Goal: Information Seeking & Learning: Understand process/instructions

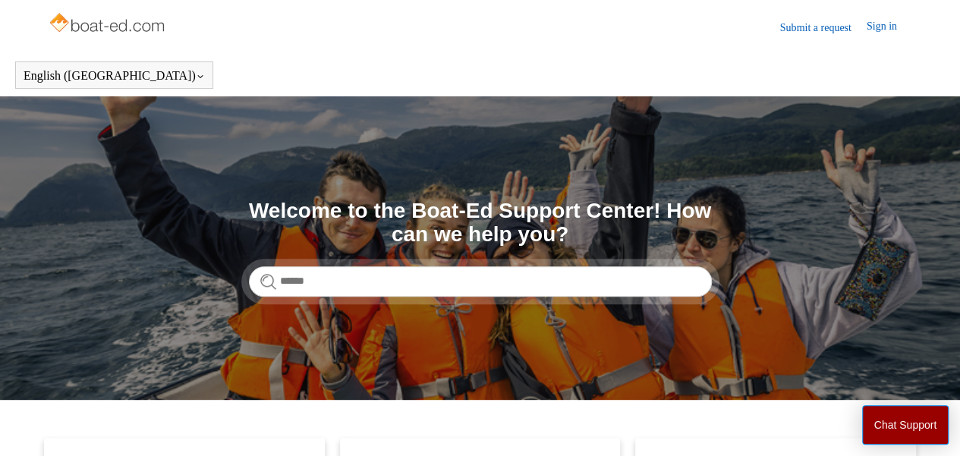
click at [326, 297] on section "Search Welcome to the Boat-Ed Support Center! How can we help you?" at bounding box center [480, 248] width 960 height 304
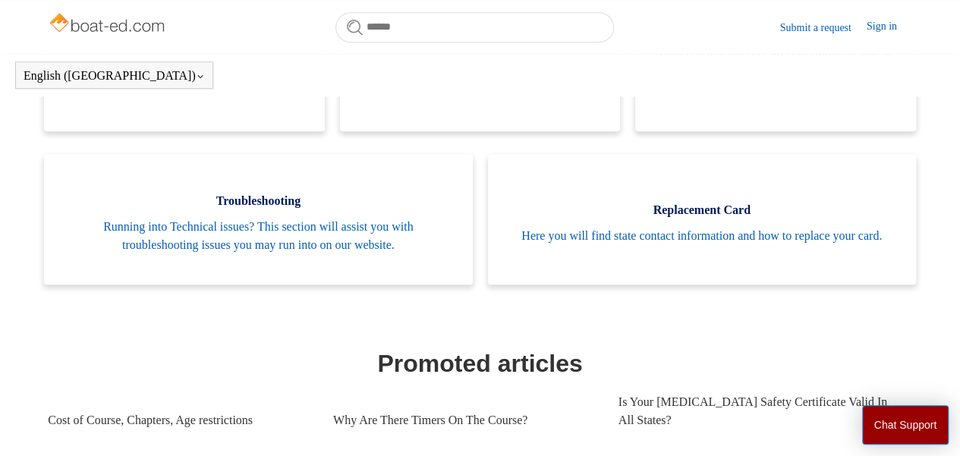
scroll to position [413, 0]
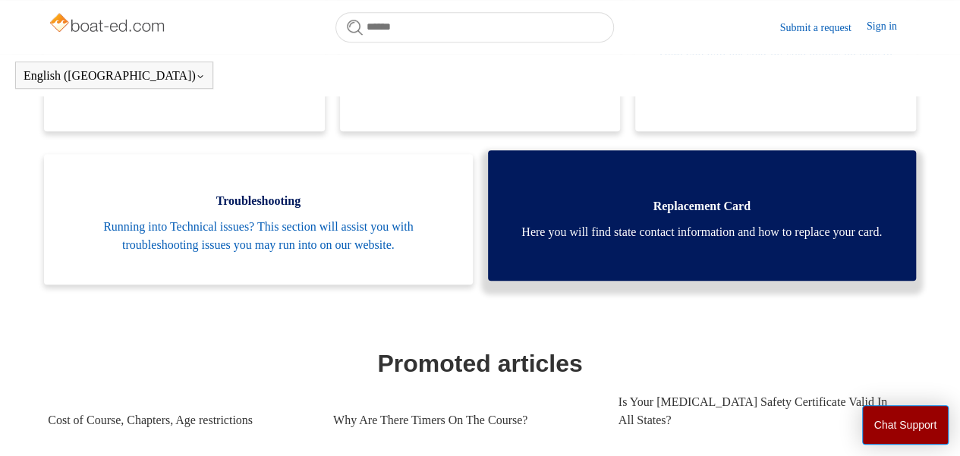
click at [721, 229] on span "Here you will find state contact information and how to replace your card." at bounding box center [702, 232] width 383 height 18
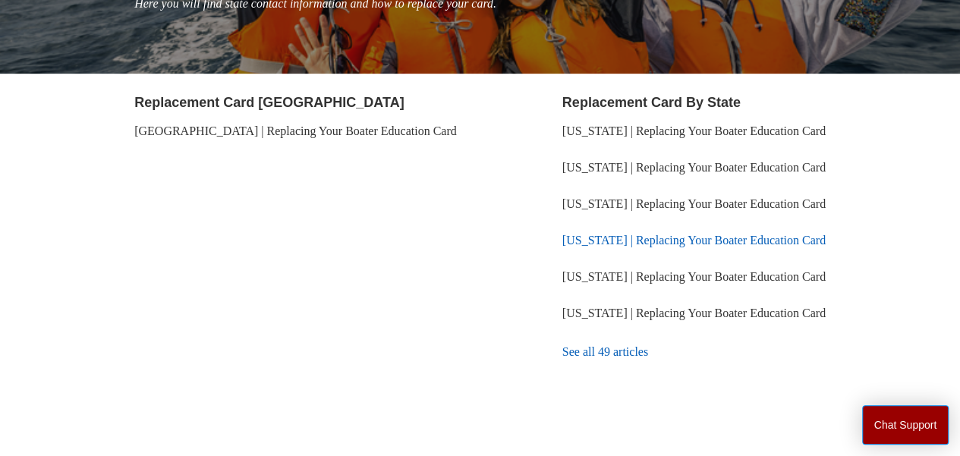
scroll to position [241, 0]
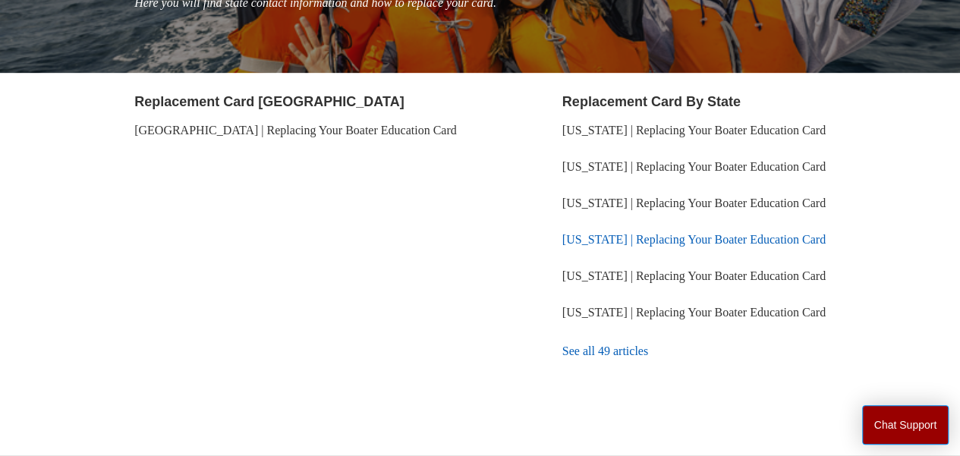
click at [712, 242] on link "Washington | Replacing Your Boater Education Card" at bounding box center [694, 239] width 263 height 13
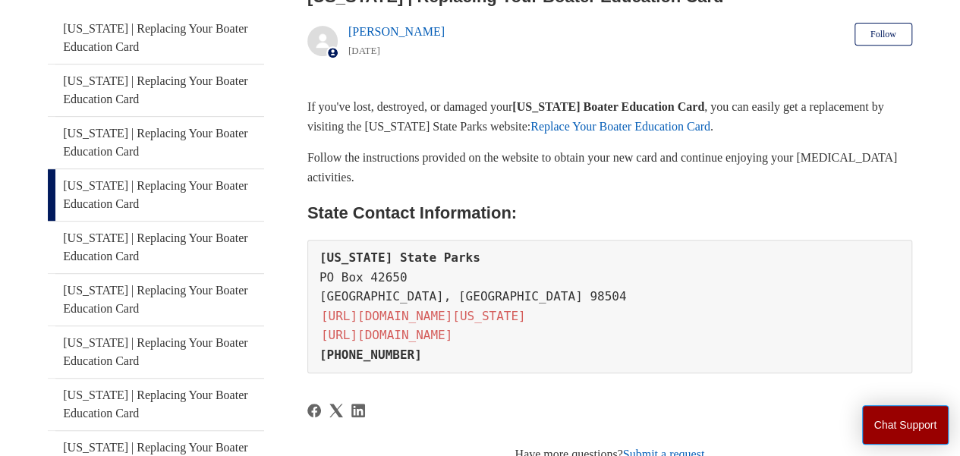
scroll to position [284, 0]
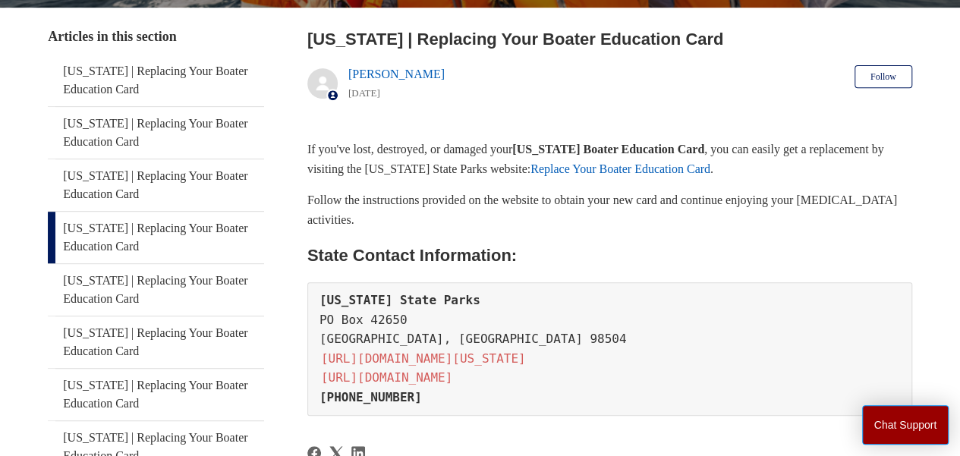
click at [80, 212] on link "[US_STATE] | Replacing Your Boater Education Card" at bounding box center [156, 238] width 216 height 52
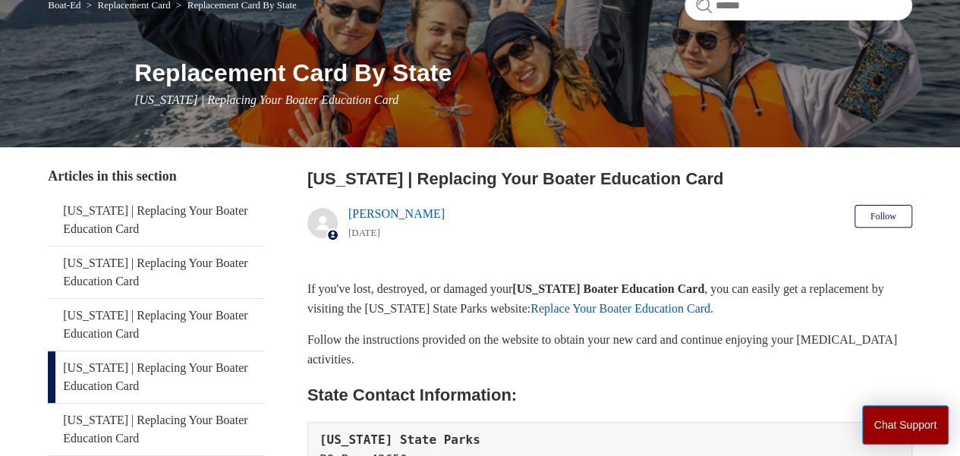
scroll to position [152, 0]
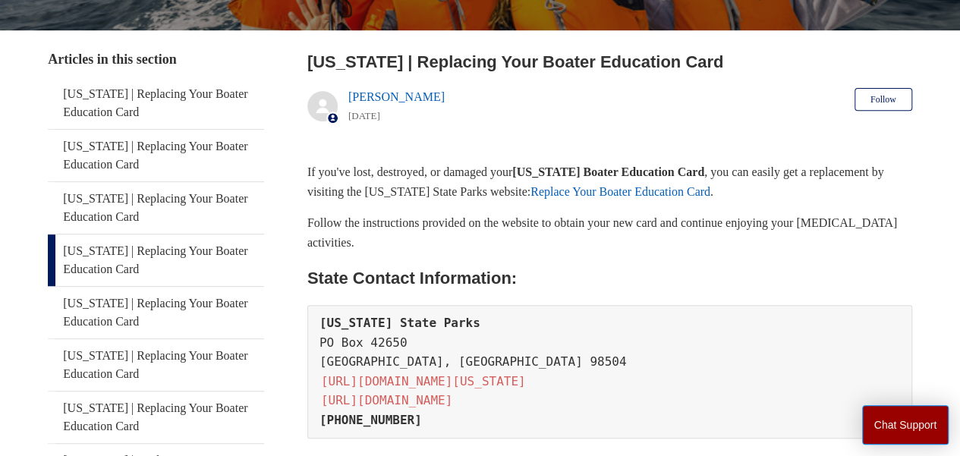
click at [954, 347] on main "Boat-Ed Replacement Card Replacement Card By State Replacement Card By State [U…" at bounding box center [480, 291] width 960 height 913
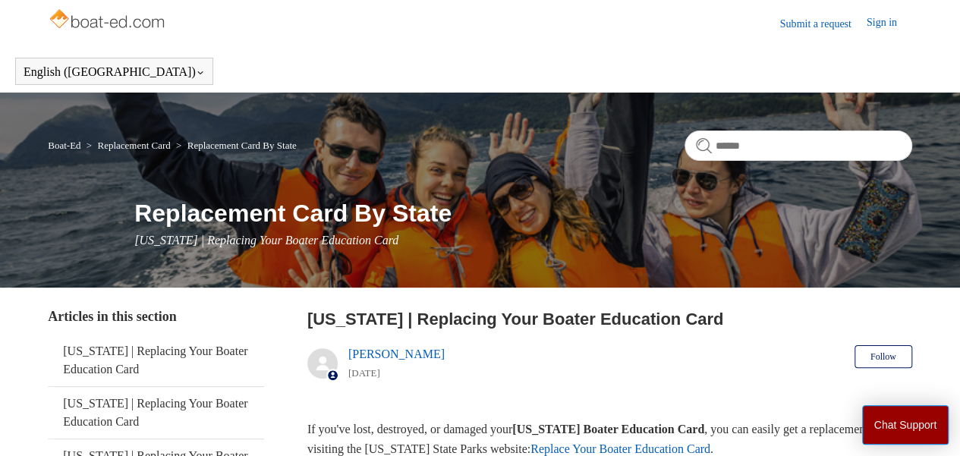
scroll to position [0, 0]
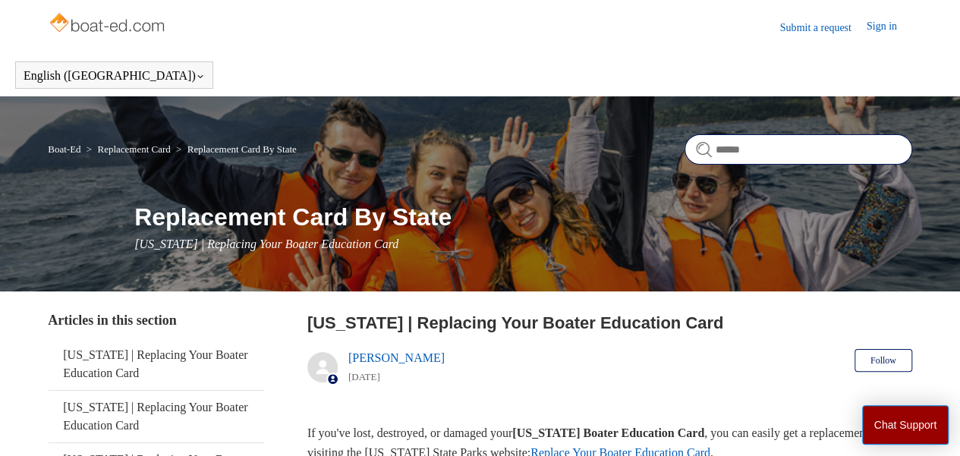
click at [796, 134] on input "Search" at bounding box center [799, 149] width 228 height 30
click at [801, 28] on link "Submit a request" at bounding box center [824, 28] width 87 height 16
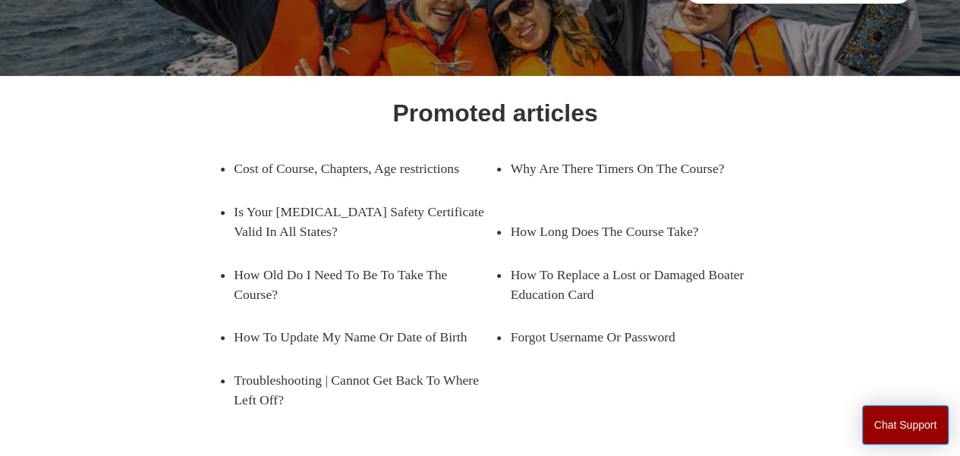
scroll to position [228, 0]
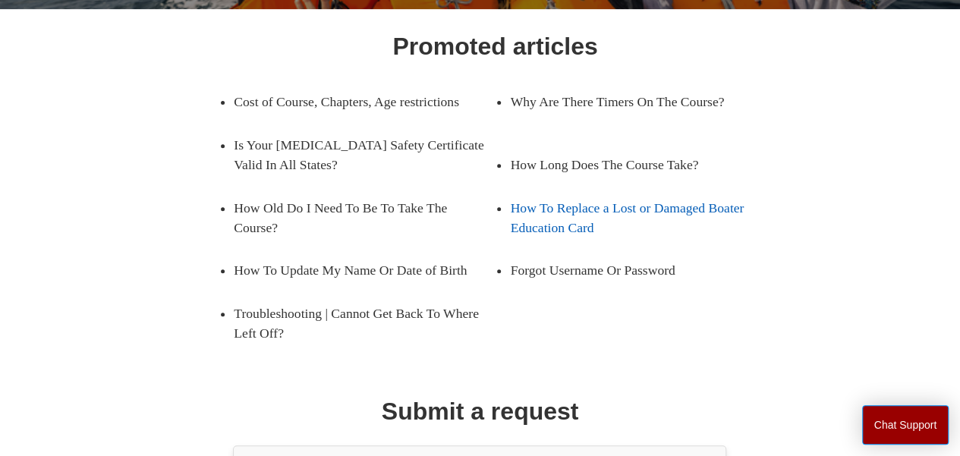
click at [637, 232] on link "How To Replace a Lost or Damaged Boater Education Card" at bounding box center [640, 218] width 261 height 63
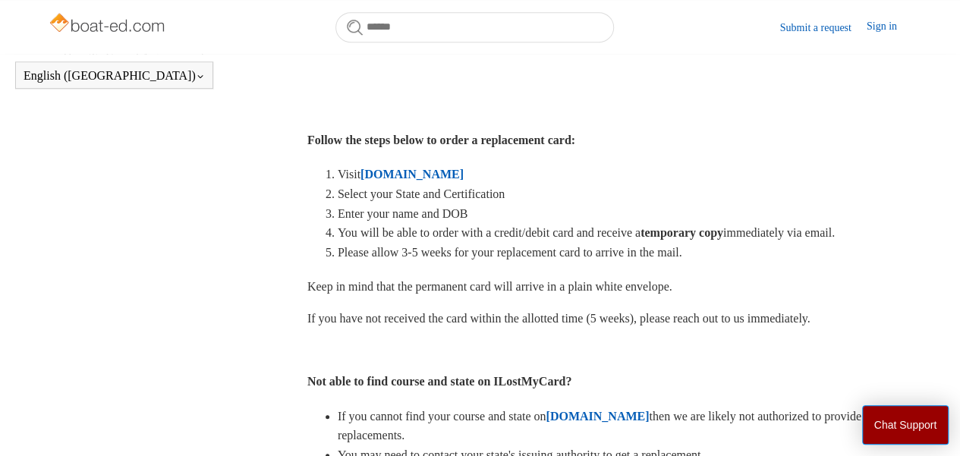
scroll to position [489, 0]
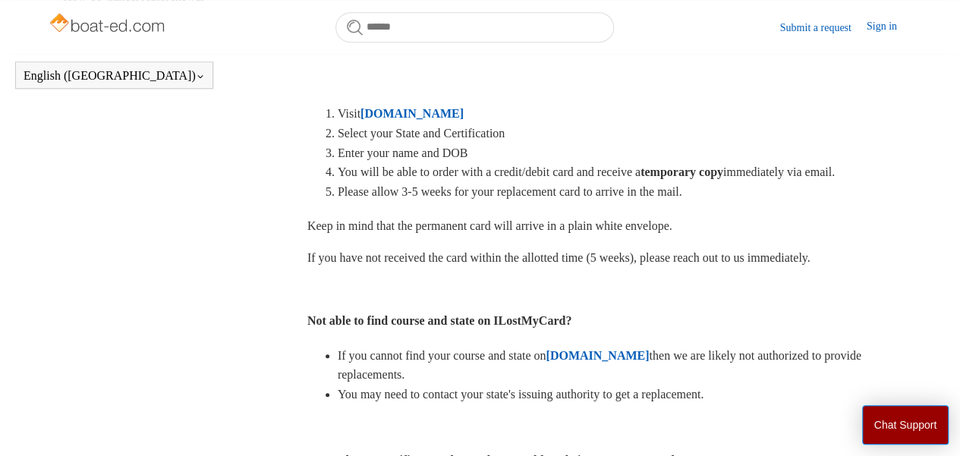
click at [415, 120] on strong "ILostMyCard.com" at bounding box center [412, 113] width 103 height 13
